Goal: Task Accomplishment & Management: Use online tool/utility

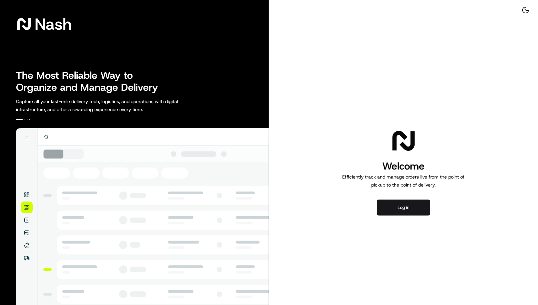
click at [405, 198] on div "Welcome Efficiently track and manage orders live from the point of pickup to th…" at bounding box center [403, 171] width 269 height 343
click at [401, 206] on button "Log in" at bounding box center [403, 208] width 53 height 16
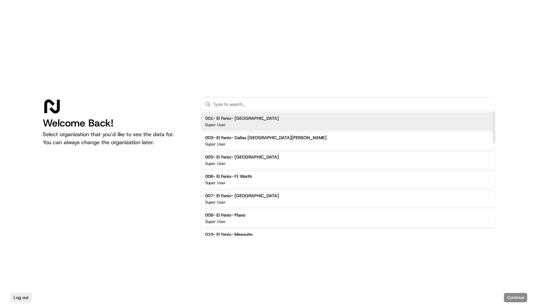
click at [258, 104] on input "text" at bounding box center [352, 103] width 278 height 13
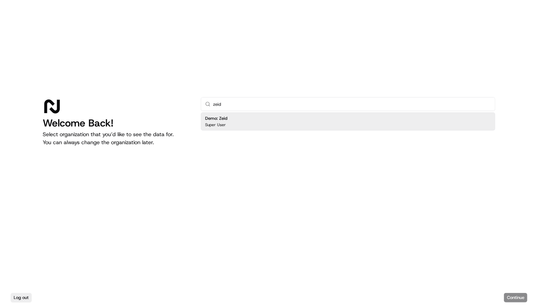
click at [244, 109] on input "zeid" at bounding box center [352, 103] width 278 height 13
type input "zeid"
click at [243, 119] on div "Demo: Zeid Super User" at bounding box center [348, 121] width 295 height 18
click at [517, 301] on button "Continue" at bounding box center [515, 297] width 23 height 9
